Goal: Task Accomplishment & Management: Manage account settings

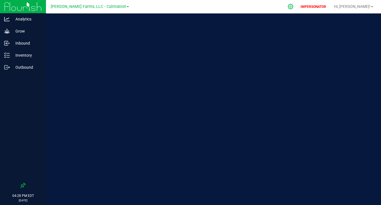
click at [294, 6] on icon at bounding box center [291, 7] width 6 height 6
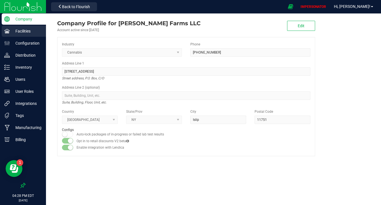
click at [18, 31] on p "Facilities" at bounding box center [27, 31] width 34 height 7
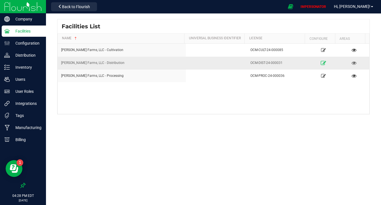
click at [321, 61] on icon at bounding box center [323, 63] width 5 height 4
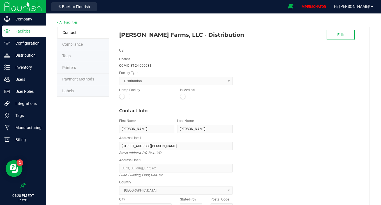
click at [81, 87] on li "Labels" at bounding box center [83, 91] width 52 height 12
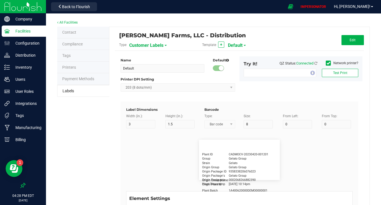
type input "1"
type input "0.5"
type input "20"
type input "5"
type input "Customer"
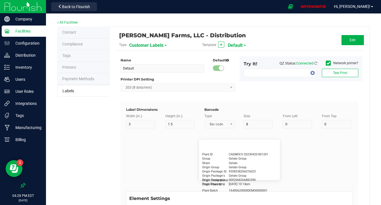
type input "15"
type input "5"
type input "[PERSON_NAME]"
type input "Product"
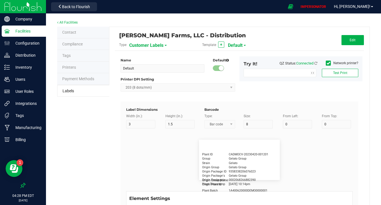
type input "15"
type input "5"
type input "10"
type input "GSC Oil Tincture"
type input "Qty"
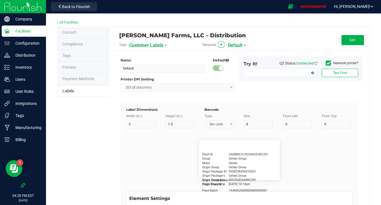
type input "5"
type input "15"
type input "3 ea"
type input "Package ID"
type input "15"
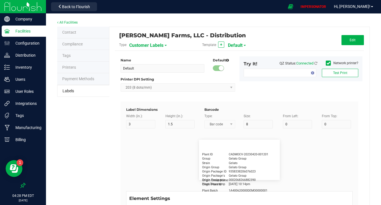
type input "5"
type input "CADMODS-20230420-096"
type input "Physician"
type input "15"
type input "5"
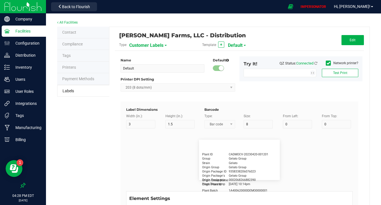
type input "20"
type input "Docfirst Doclast, MD."
type input "Order Date"
type input "15"
type input "5"
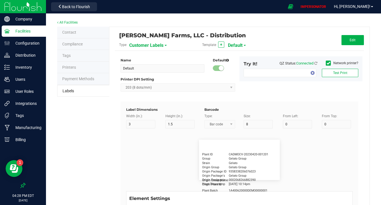
type input "25"
type input "[DATE] 1:17 pm"
type input "Lot Number"
type input "15"
type input "5"
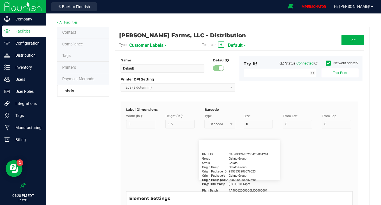
type input "10"
type input "LOTPXGDP-0912"
type input "Warning"
type input "15"
type input "5"
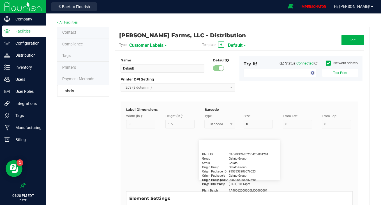
type input "30"
type input "Type Warning Here"
type input "Brand"
type input "15"
type input "5"
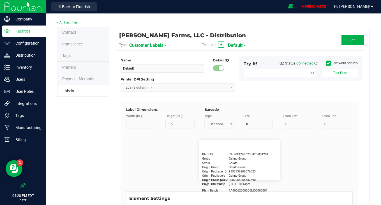
type input "30"
type input "Cannabis Co."
type input "NDC Number"
type input "15"
type input "5"
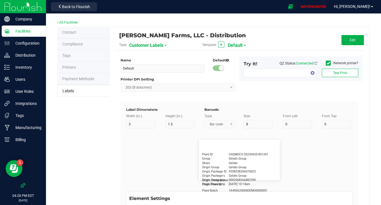
type input "30"
type input "[PHONE_NUMBER]"
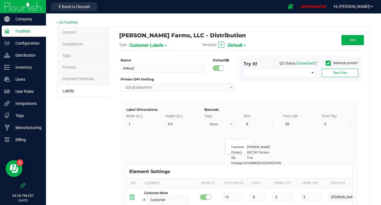
click at [141, 48] on span "Customer Labels" at bounding box center [146, 46] width 34 height 10
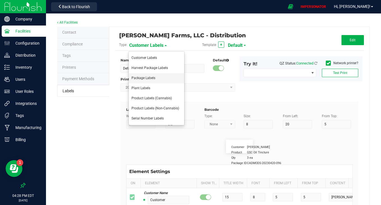
click at [138, 81] on li "Package Labels" at bounding box center [157, 78] width 56 height 10
type input "Zebra 4x2"
type input "4"
type input "2"
type input "10"
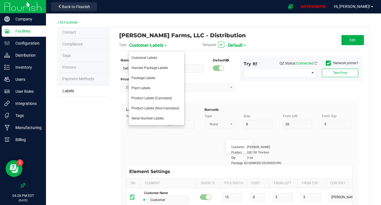
type input "35"
type input "45"
type input "Package ID"
type input "25"
type input "7"
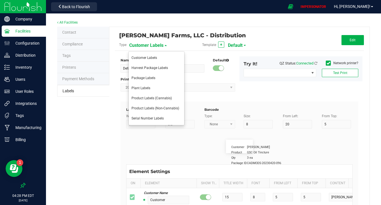
type input "CADMODS-20230420-096"
type input "SKU Name"
type input "25"
type input "7"
type input "Gelato Pen"
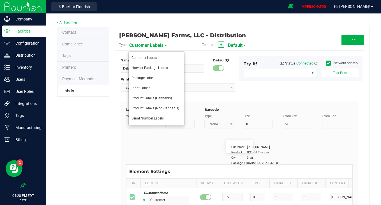
type input "Strain"
type input "25"
type input "7"
type input "Gelato"
type input "Size"
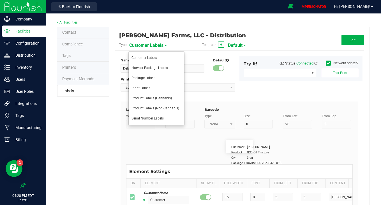
type input "25"
type input "7"
type input "44 units"
type input "Package Date"
type input "25"
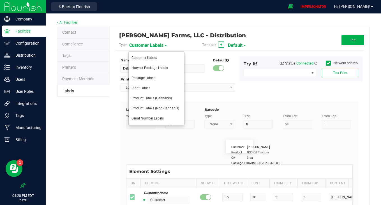
type input "6"
type input "25"
type input "[DATE] 10:14pm"
type input "Lot Number"
type input "25"
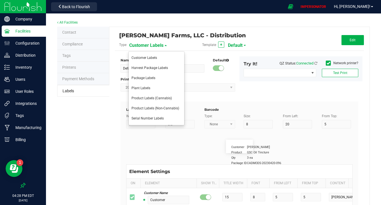
type input "7"
type input "30"
type input "LOT918234"
type input "SKU"
type input "25"
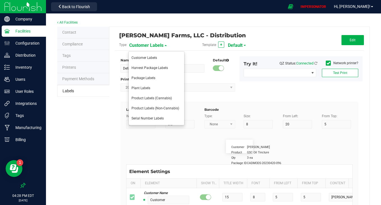
type input "10"
type input "30"
type input "42P017"
type input "Ref Field 1"
type input "25"
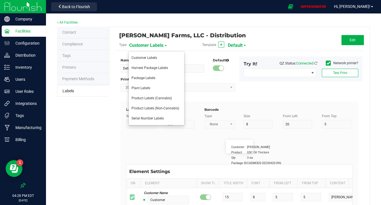
type input "10"
type input "35"
type input "Ref Field 1 Value"
type input "Ref Field 2"
type input "25"
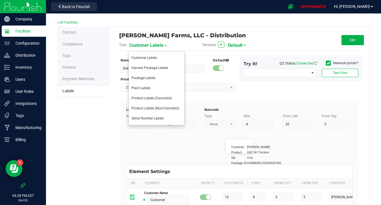
type input "10"
type input "35"
type input "Ref Field 2 Value"
type input "Ref Field 3"
type input "25"
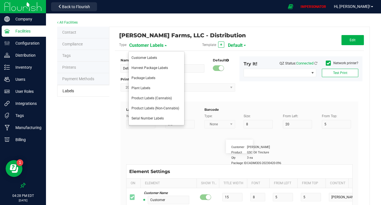
type input "10"
type input "35"
type input "Ref Field 3 Value"
type input "Item Ref Field 1"
type input "25"
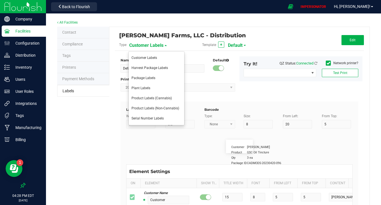
type input "10"
type input "35"
type input "Item Ref Field 1 Value"
type input "Item Ref Field 2"
type input "25"
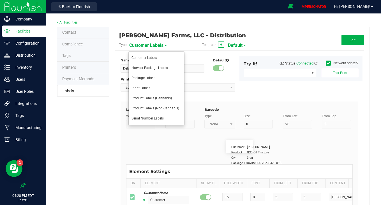
type input "10"
type input "35"
type input "Item Ref Field 2 Value"
type input "Item Ref Field 3"
type input "25"
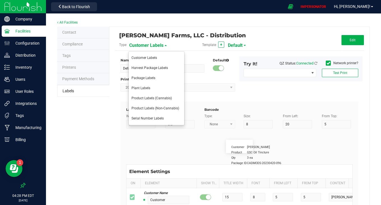
type input "10"
type input "35"
type input "Item Ref Field 3 Value"
type input "Item Ref Field 4"
type input "25"
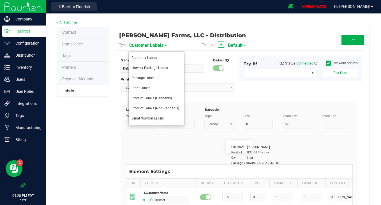
type input "10"
type input "35"
type input "Item Ref Field 4 Value"
type input "Item Ref Field 5"
type input "25"
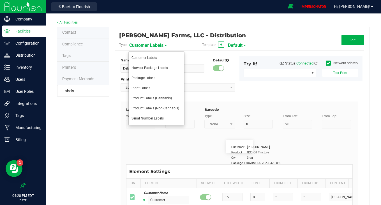
type input "10"
type input "35"
type input "Item Ref Field 5 Value"
type input "NDC Number"
type input "25"
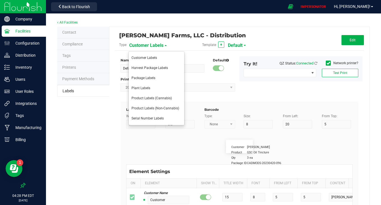
type input "10"
type input "35"
type input "[PHONE_NUMBER]"
type input "Number of Servings"
type input "25"
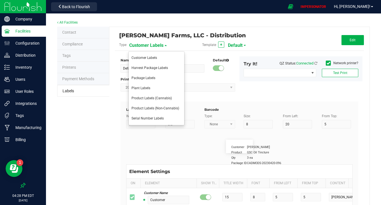
type input "10"
type input "35"
type input "4 servings/item"
type input "Serving Size"
type input "25"
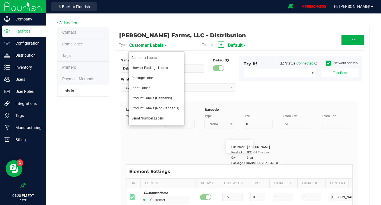
type input "10"
type input "35"
type input "1 cup"
type input "Serving Size (Grams)"
type input "25"
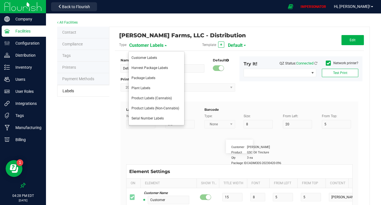
type input "10"
type input "35"
type input "4 g"
type input "Item Ingredients"
type input "25"
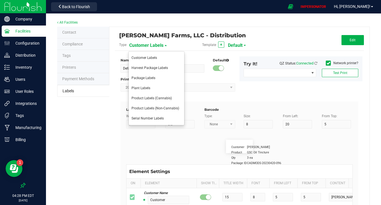
type input "10"
type input "35"
type input "Ingredient one, ingredient two"
type input "Allergens"
type input "25"
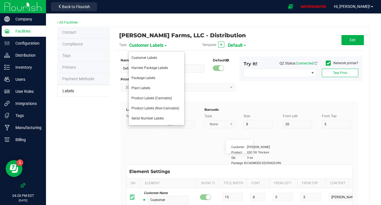
type input "10"
type input "35"
type input "Tree Nuts, Soy, Wheat"
type input "Feel"
type input "25"
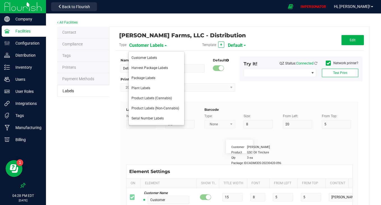
type input "10"
type input "35"
type input "Relaxed"
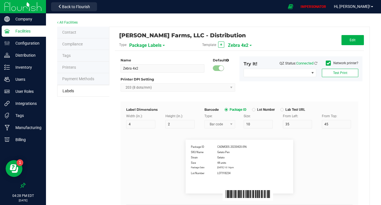
click at [245, 45] on span "Zebra 4x2" at bounding box center [238, 46] width 20 height 10
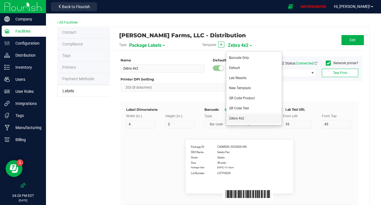
click at [259, 118] on li "Zebra 4x2" at bounding box center [254, 119] width 56 height 10
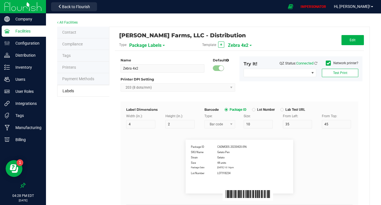
click at [239, 47] on span "Zebra 4x2" at bounding box center [238, 46] width 20 height 10
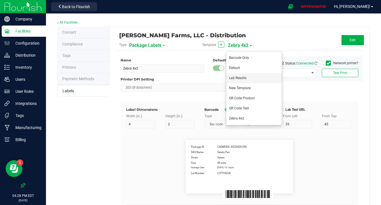
click at [244, 83] on li "Lab Results" at bounding box center [254, 78] width 56 height 10
type input "Lab Results"
type input "1"
type input "0.5"
type input "20"
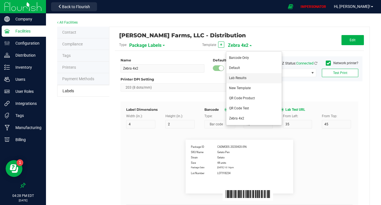
type input "7"
type input "0.5"
type input "Lab Test URL"
type input "10"
type input "25"
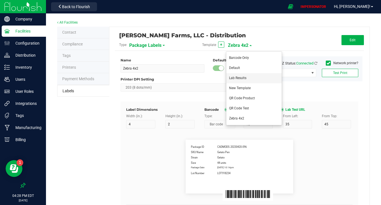
type input "[DOMAIN_NAME][URL]"
type input "Package ID"
type input "10"
type input "5"
type input "CADMODS-20230420-096"
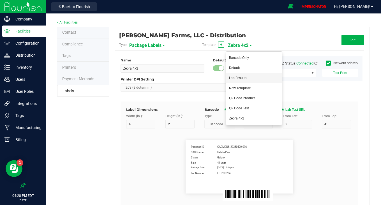
type input "SKU Name"
type input "10"
type input "Gelato Pen"
type input "Strain"
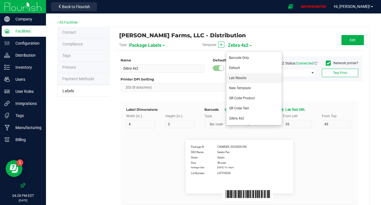
type input "10"
type input "15"
type input "Gelato"
type input "Size"
type input "10"
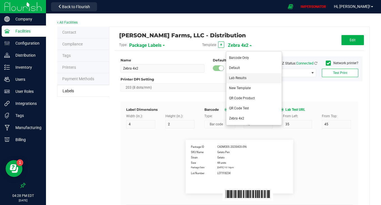
type input "20"
type input "44 ea"
type input "Package Date"
type input "10"
type input "25"
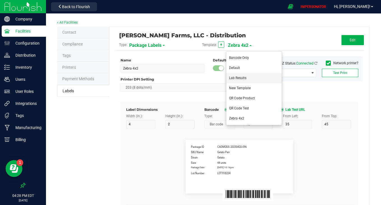
type input "[DATE] 10:14pm"
type input "Lot Number"
type input "LOT918234"
type input "SKU"
type input "30"
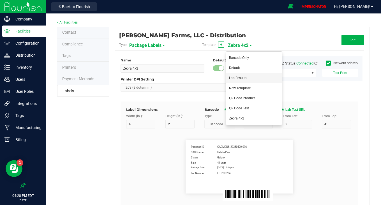
type input "42P017"
type input "Ref Field 1"
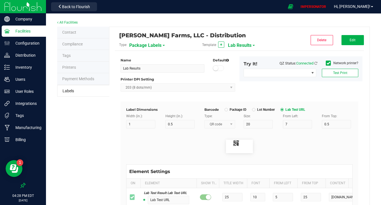
click at [241, 47] on span "Lab Results" at bounding box center [240, 46] width 24 height 10
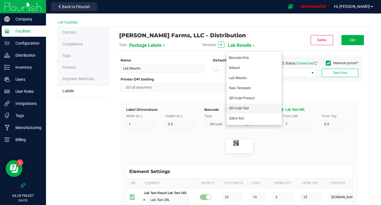
click at [242, 109] on span "QR Code Test" at bounding box center [239, 108] width 20 height 4
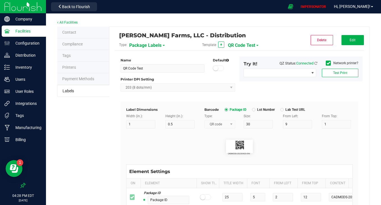
click at [247, 43] on span "QR Code Test" at bounding box center [241, 46] width 27 height 10
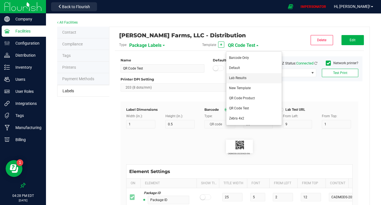
click at [247, 79] on li "Lab Results" at bounding box center [254, 78] width 56 height 10
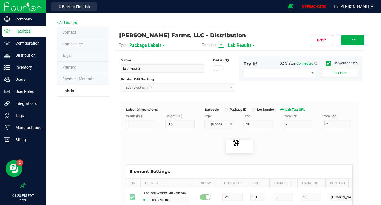
click at [79, 7] on span "Back to Flourish" at bounding box center [76, 6] width 28 height 4
